Goal: Entertainment & Leisure: Browse casually

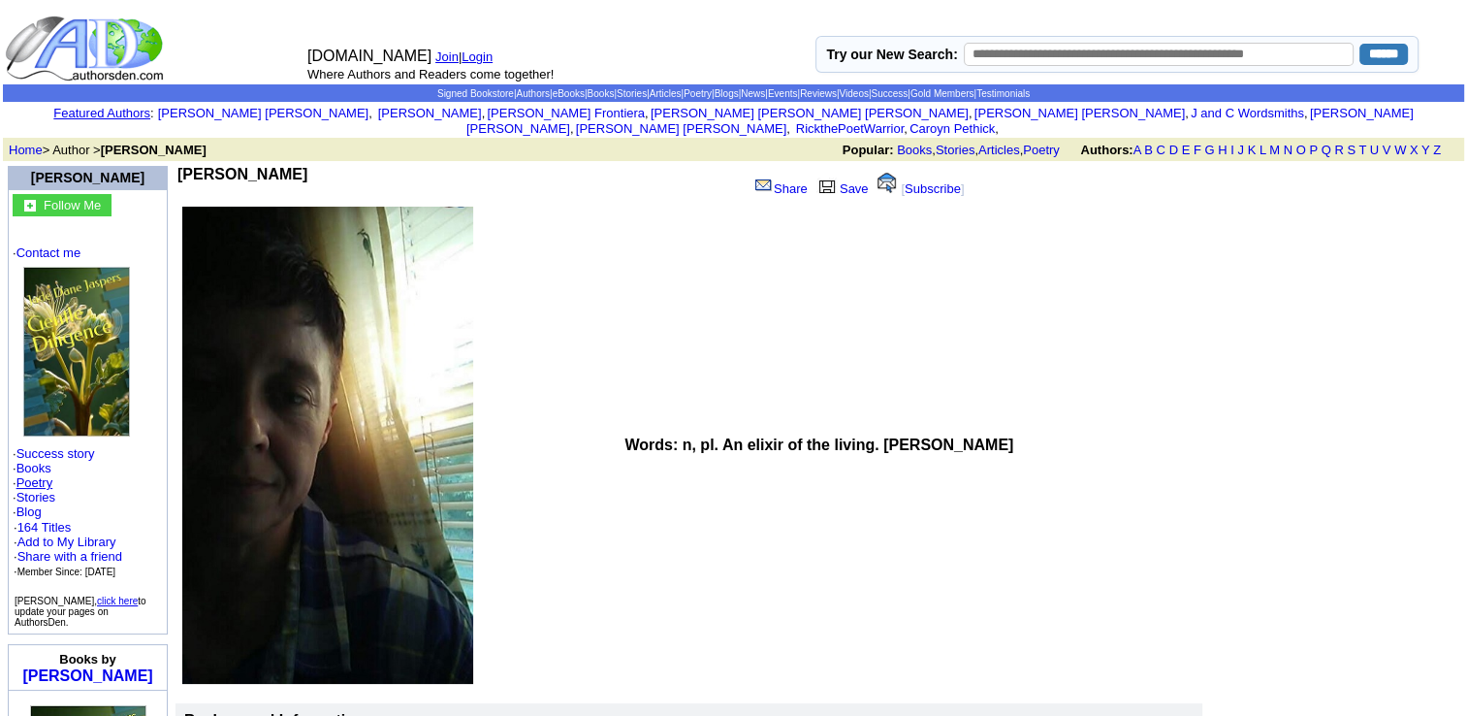
click at [42, 475] on link "Poetry" at bounding box center [34, 482] width 37 height 15
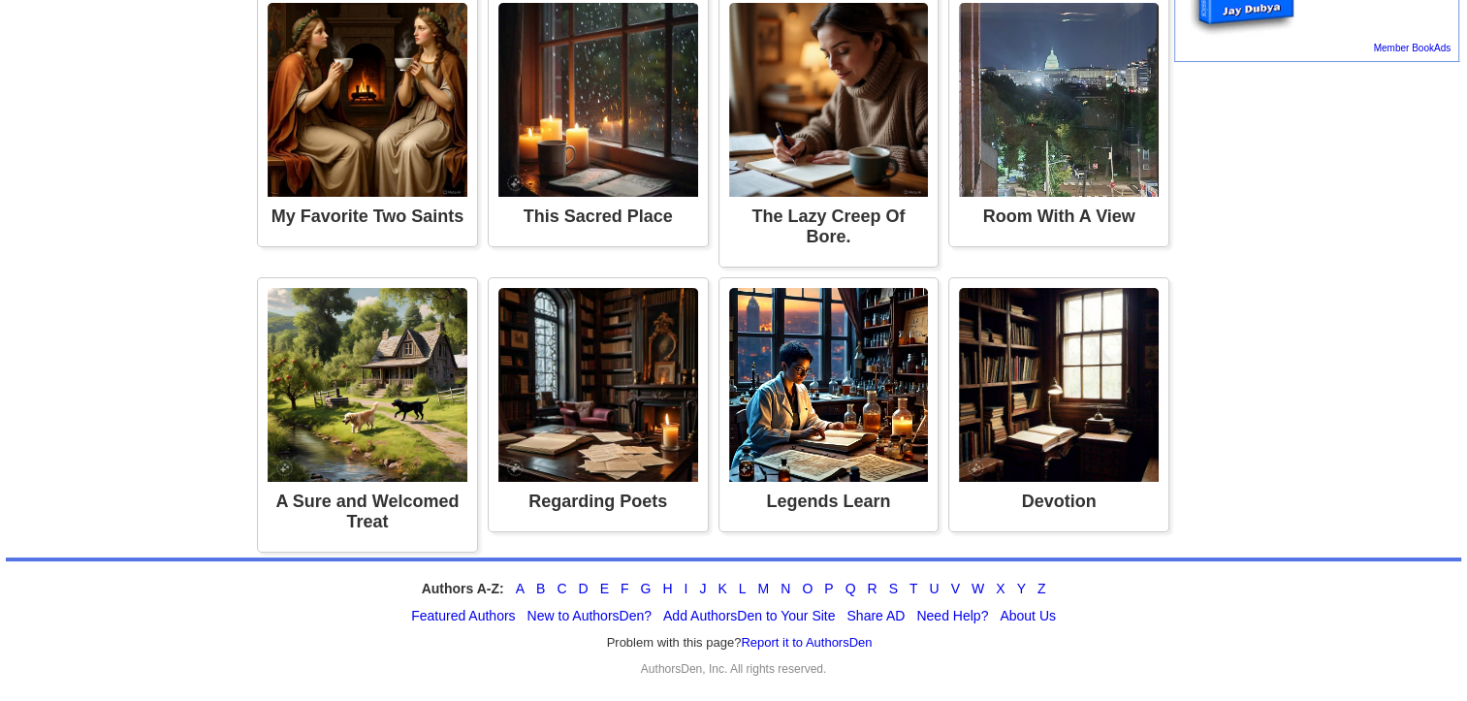
scroll to position [1706, 0]
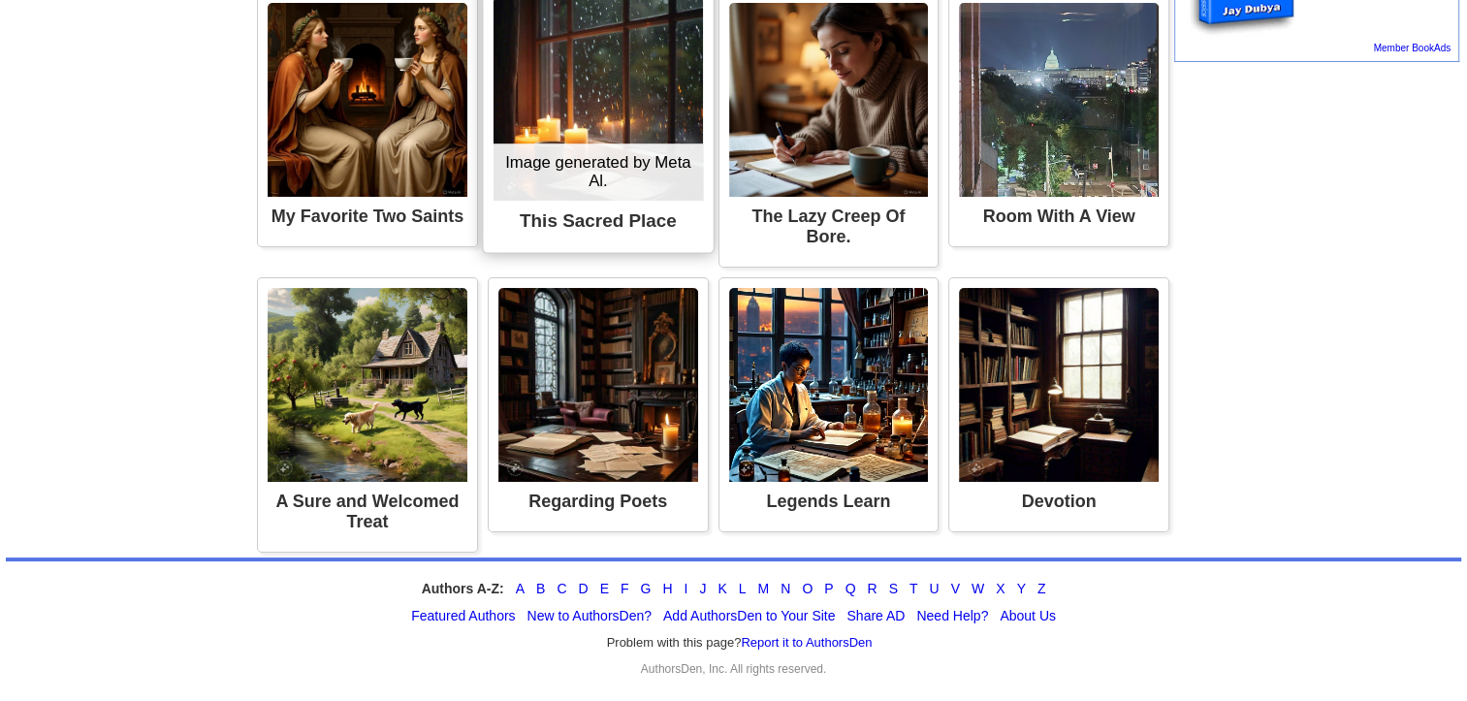
click at [494, 201] on img at bounding box center [598, 99] width 209 height 204
